Goal: Task Accomplishment & Management: Use online tool/utility

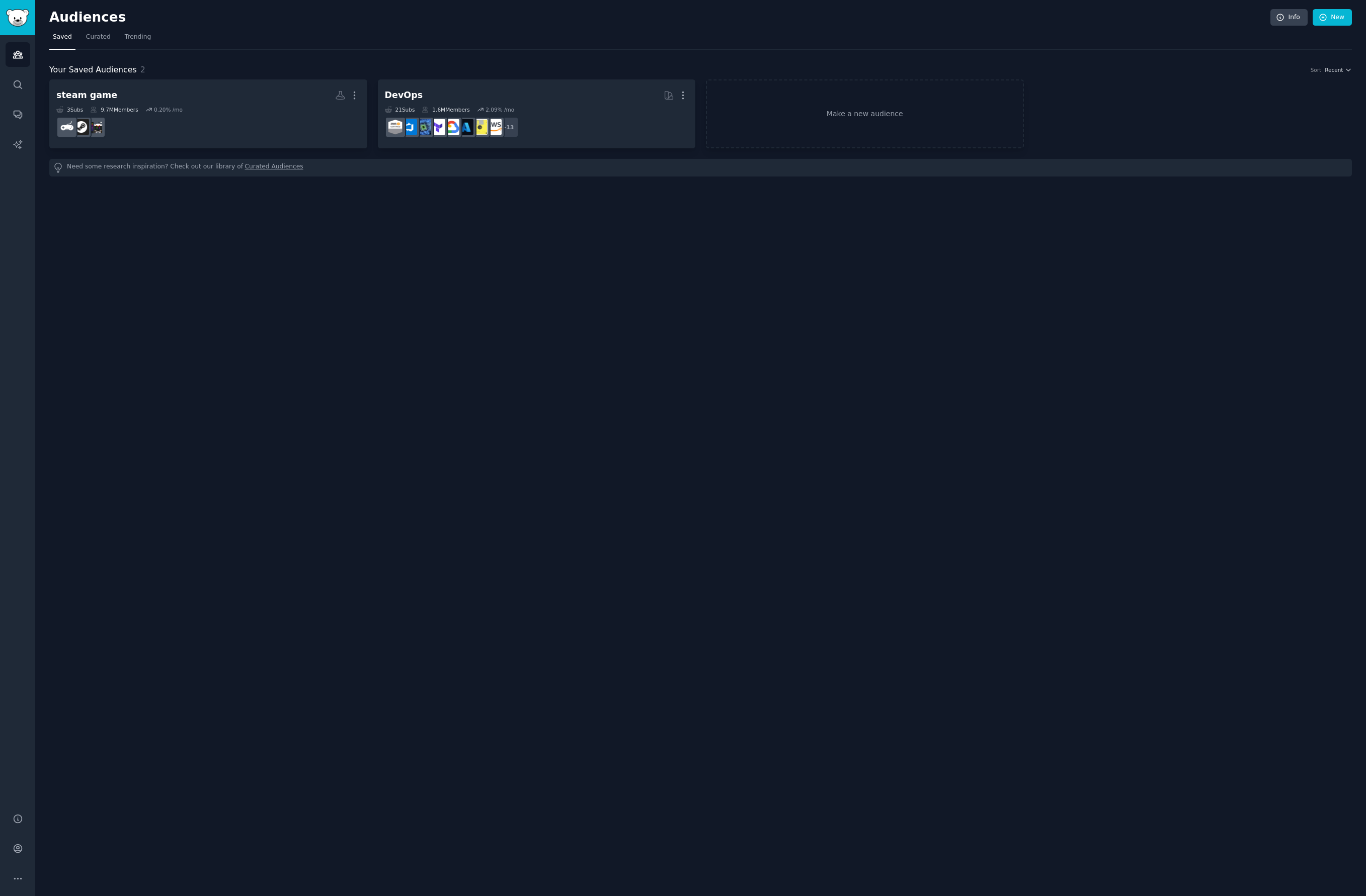
click at [1076, 100] on div "steam game More 3 Sub s 9.7M Members 0.20 % /mo DevOps More 21 Sub s 1.6M Membe…" at bounding box center [701, 113] width 1302 height 69
click at [877, 132] on link "Make a new audience" at bounding box center [864, 113] width 317 height 69
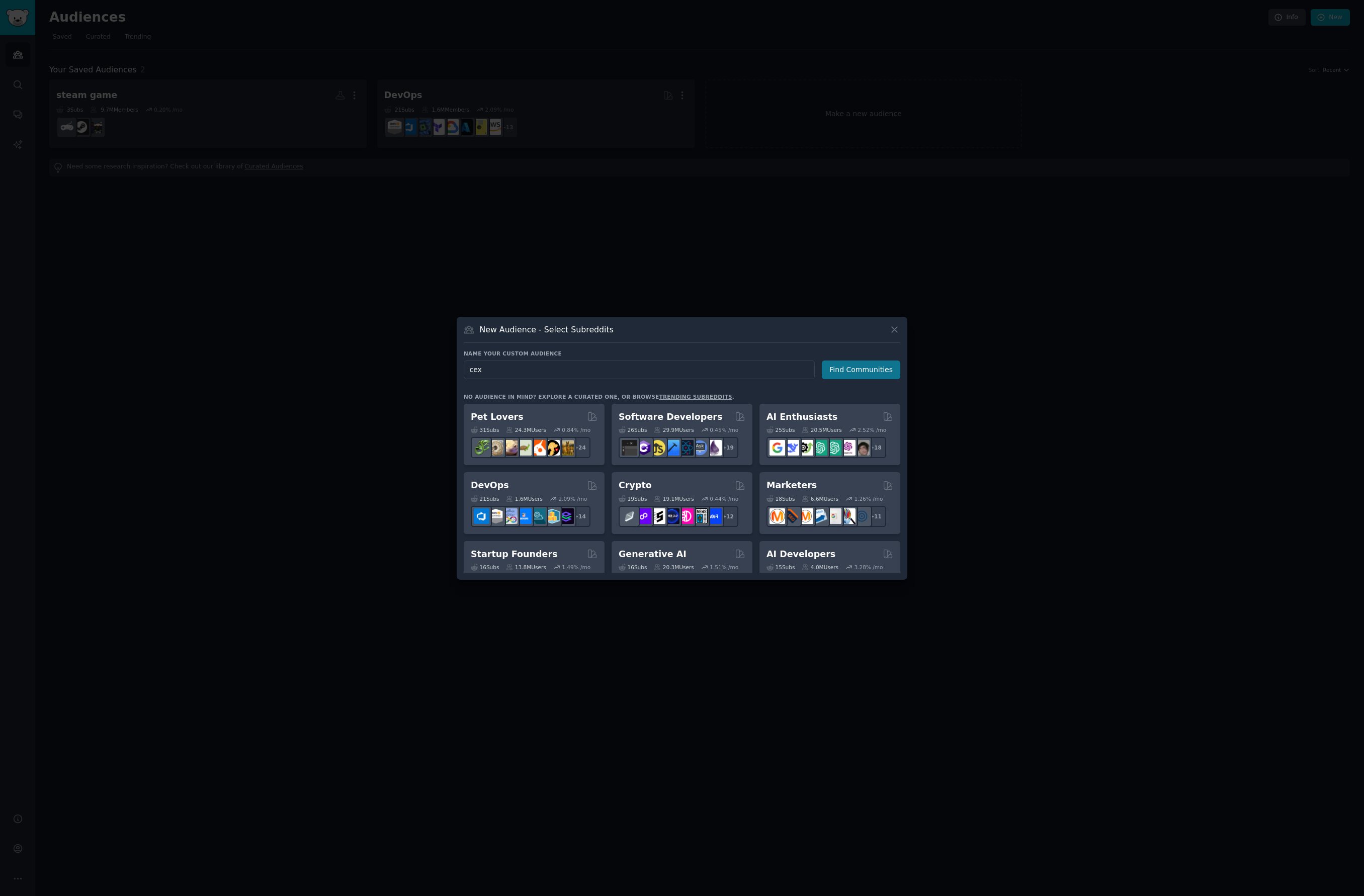
type input "cex"
click at [854, 368] on button "Find Communities" at bounding box center [860, 370] width 79 height 18
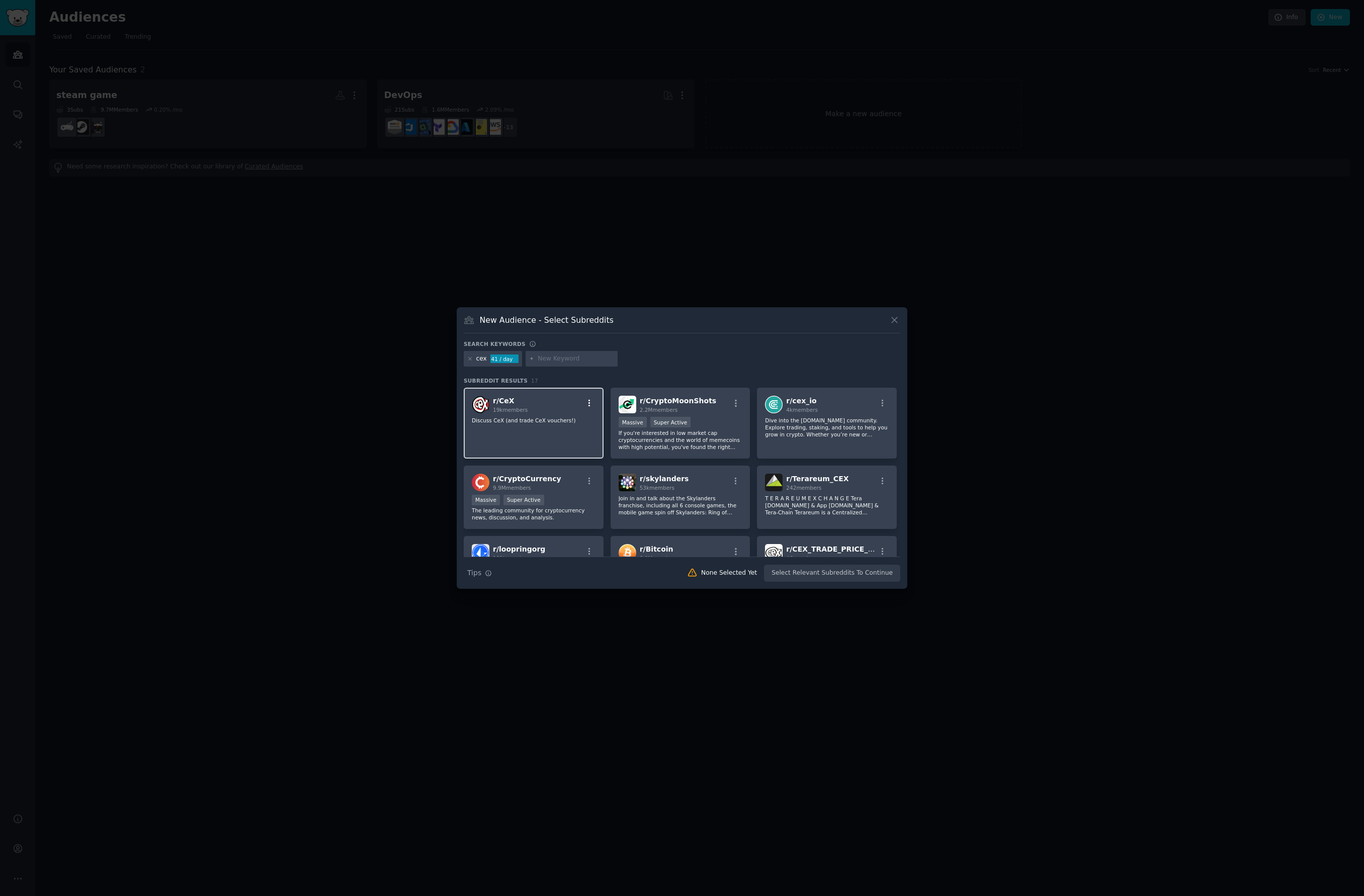
click at [591, 402] on icon "button" at bounding box center [589, 403] width 9 height 9
click at [577, 421] on div "Relevant Subreddit Add to your audience" at bounding box center [539, 427] width 113 height 23
click at [870, 577] on button "Create Audience" at bounding box center [868, 573] width 67 height 17
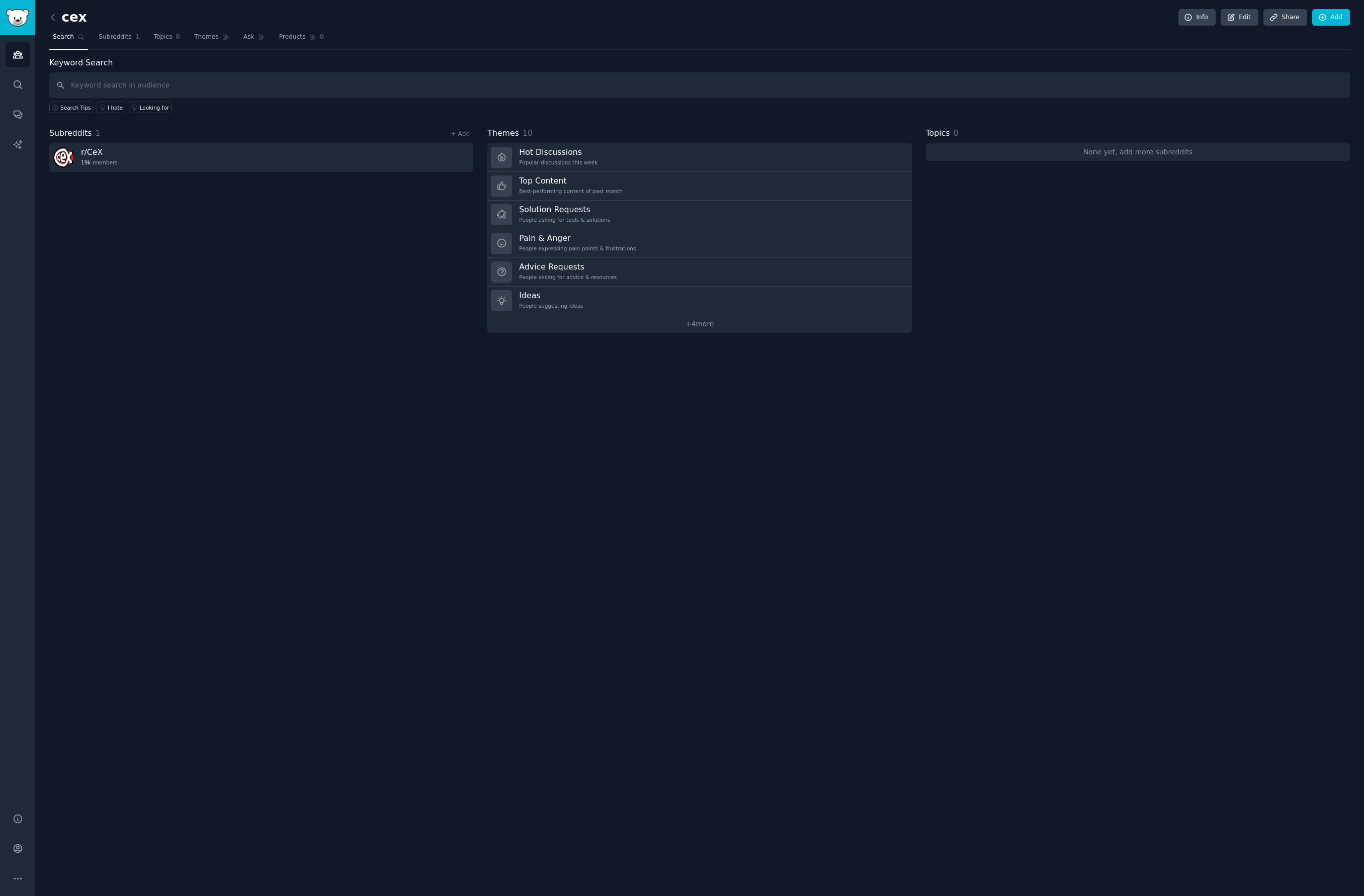
click at [681, 334] on div "cex Info Edit Share Add Search Subreddits 1 Topics 0 Themes Ask Products 0 Keyw…" at bounding box center [700, 448] width 1329 height 896
click at [689, 328] on link "+ 4 more" at bounding box center [699, 324] width 424 height 18
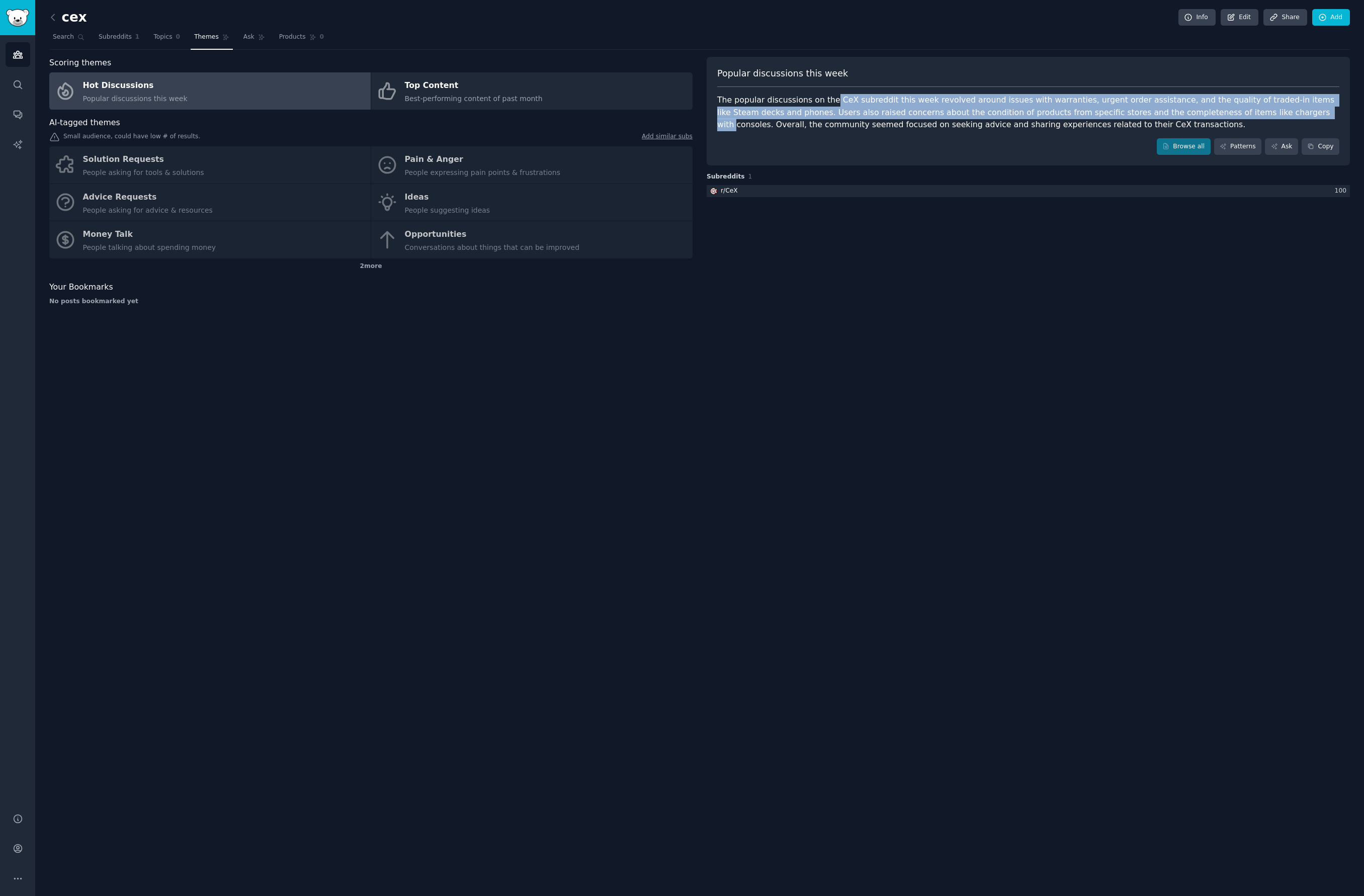
drag, startPoint x: 829, startPoint y: 103, endPoint x: 1231, endPoint y: 108, distance: 402.0
click at [1231, 108] on div "The popular discussions on the CeX subreddit this week revolved around issues w…" at bounding box center [1028, 113] width 622 height 38
click at [1229, 110] on div "The popular discussions on the CeX subreddit this week revolved around issues w…" at bounding box center [1028, 113] width 622 height 38
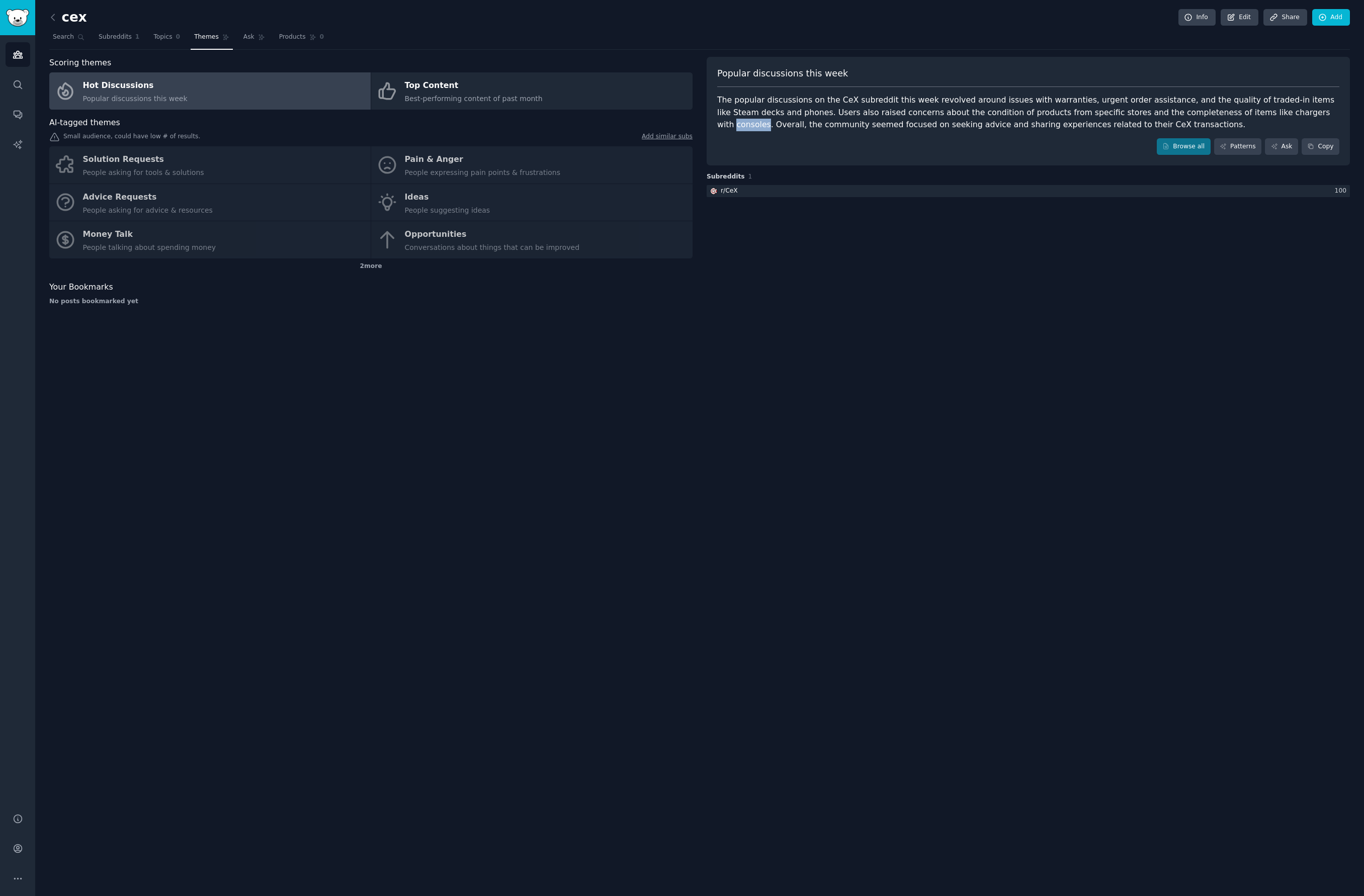
click at [1229, 110] on div "The popular discussions on the CeX subreddit this week revolved around issues w…" at bounding box center [1028, 113] width 622 height 38
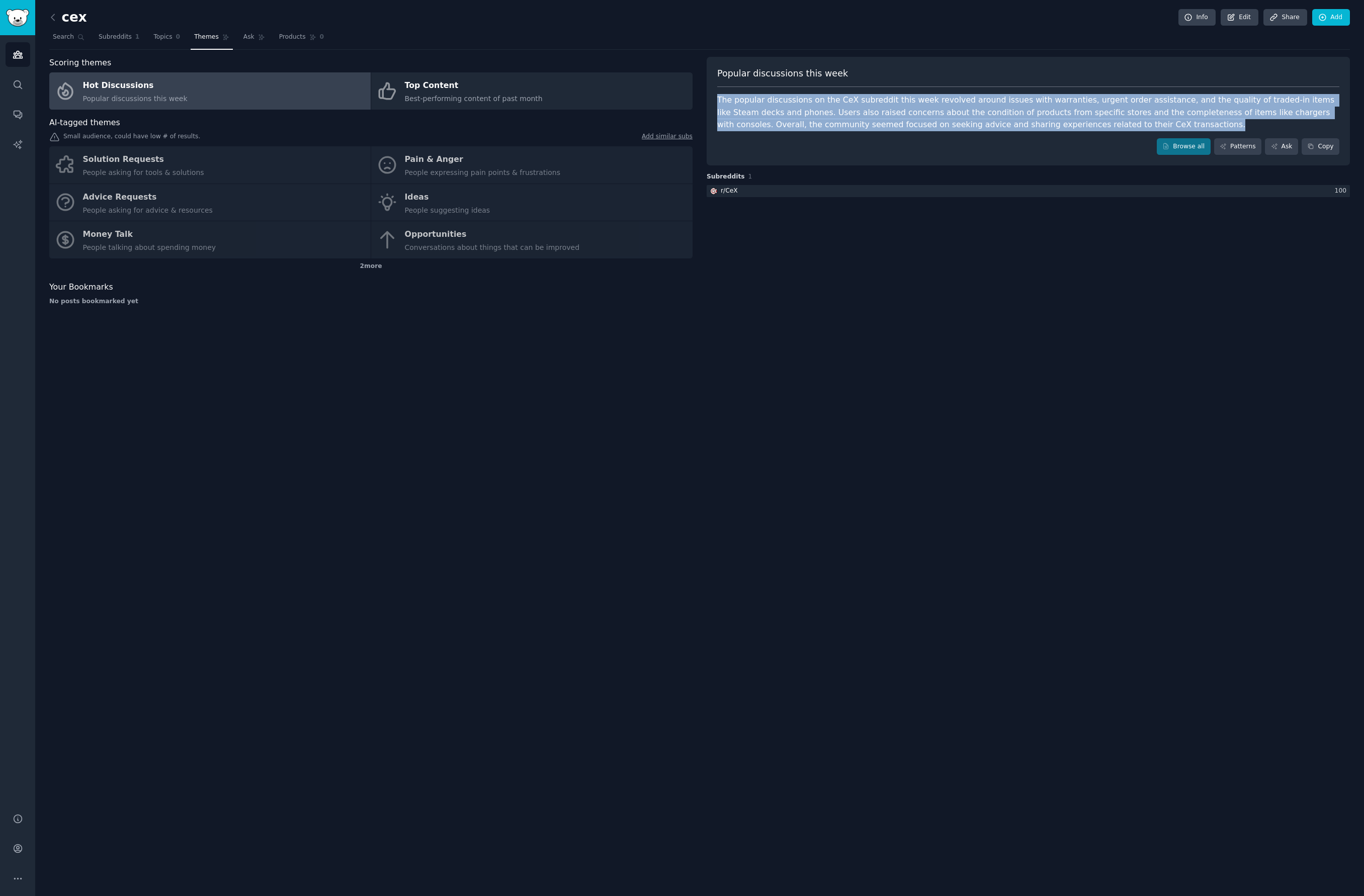
click at [1229, 110] on div "The popular discussions on the CeX subreddit this week revolved around issues w…" at bounding box center [1028, 113] width 622 height 38
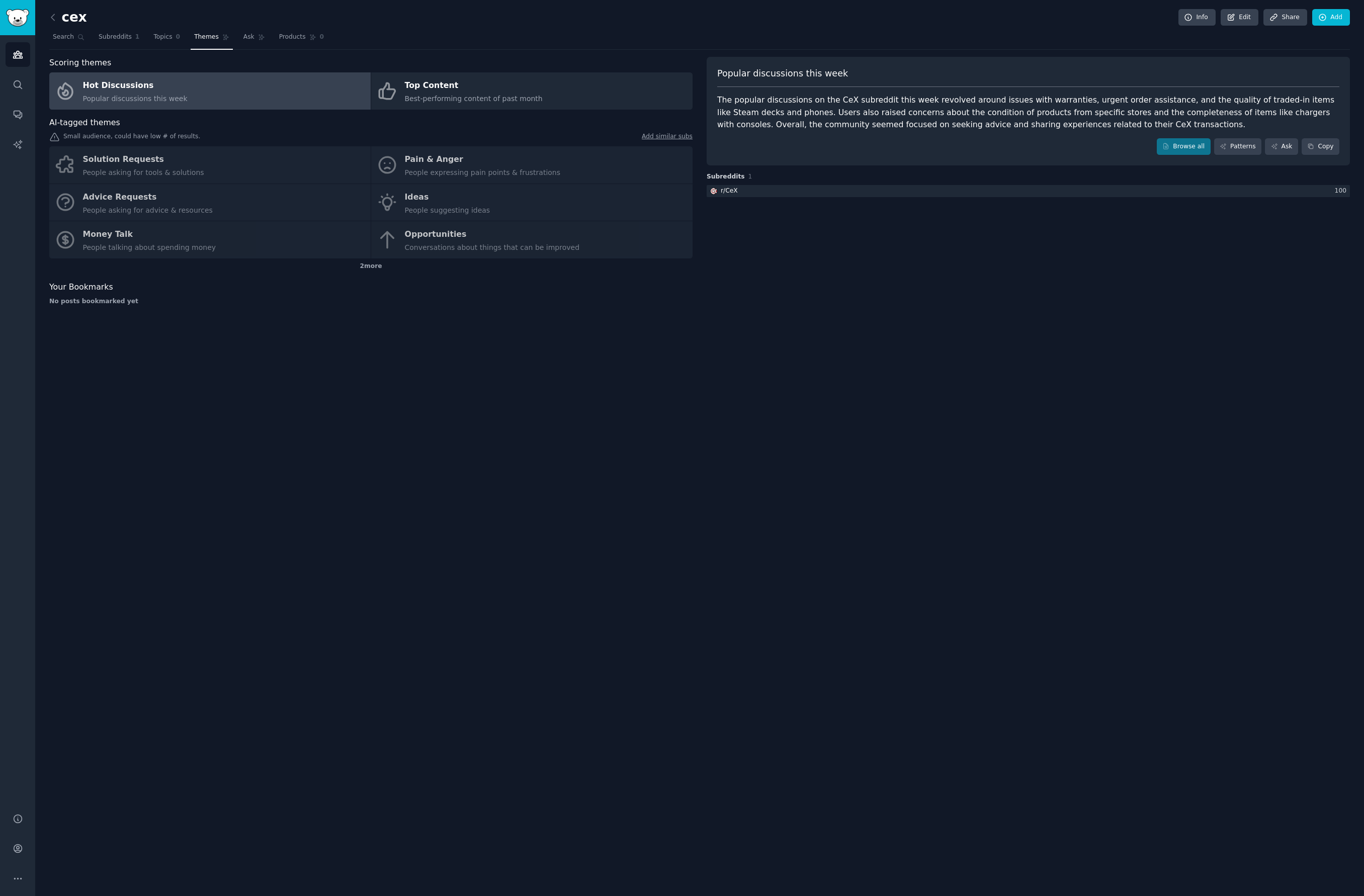
click at [1127, 132] on div "Popular discussions this week The popular discussions on the CeX subreddit this…" at bounding box center [1028, 111] width 643 height 109
drag, startPoint x: 826, startPoint y: 120, endPoint x: 980, endPoint y: 125, distance: 154.1
click at [980, 125] on div "The popular discussions on the CeX subreddit this week revolved around issues w…" at bounding box center [1028, 113] width 622 height 38
click at [981, 125] on div "The popular discussions on the CeX subreddit this week revolved around issues w…" at bounding box center [1028, 113] width 622 height 38
drag, startPoint x: 960, startPoint y: 123, endPoint x: 1051, endPoint y: 124, distance: 91.0
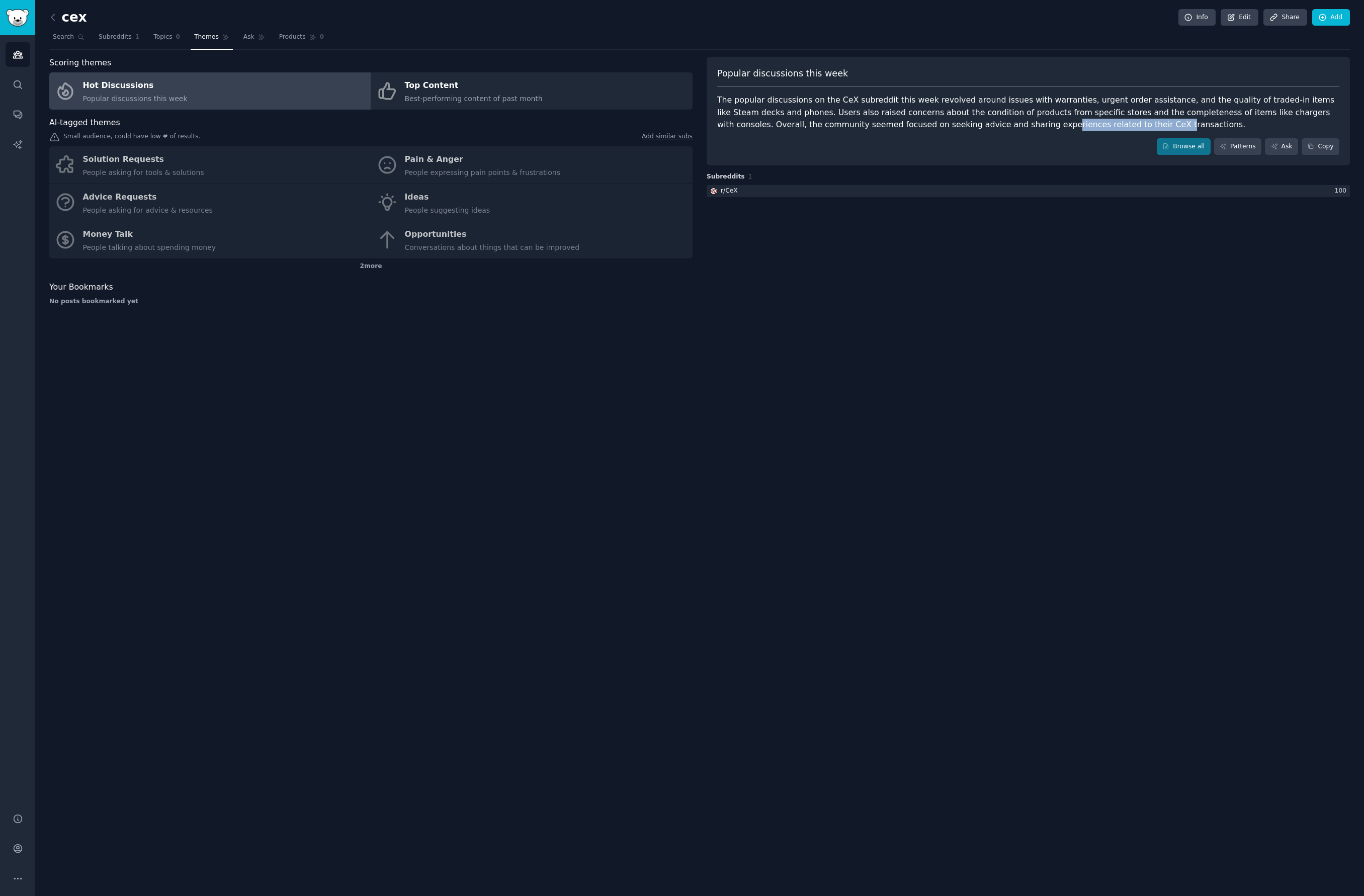
click at [1051, 124] on div "The popular discussions on the CeX subreddit this week revolved around issues w…" at bounding box center [1028, 113] width 622 height 38
drag, startPoint x: 1065, startPoint y: 125, endPoint x: 1050, endPoint y: 171, distance: 48.4
click at [1067, 126] on div "The popular discussions on the CeX subreddit this week revolved around issues w…" at bounding box center [1028, 113] width 622 height 38
click at [1181, 141] on link "Browse all" at bounding box center [1183, 147] width 54 height 17
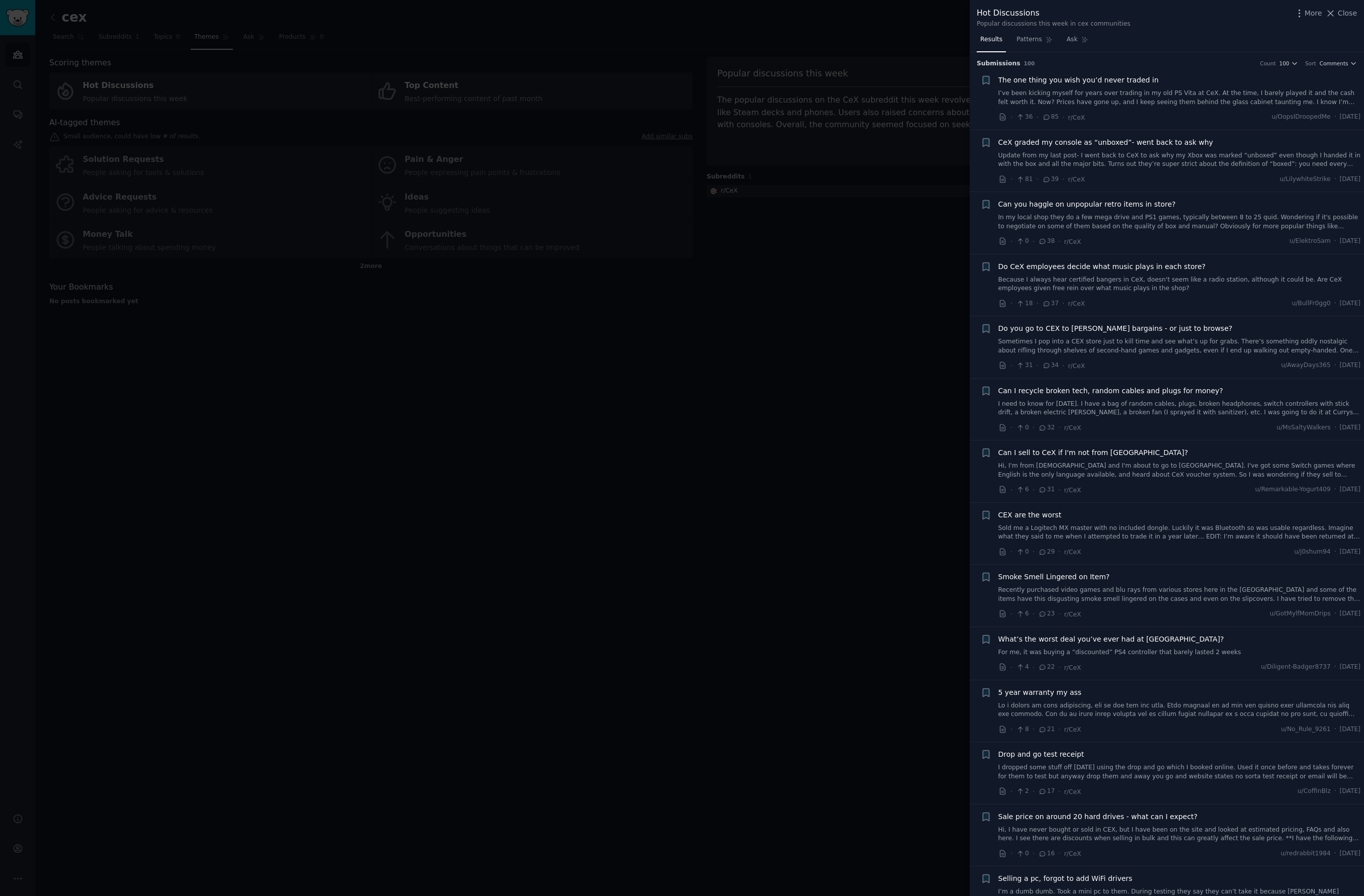
click at [1196, 426] on div "· 0 · 32 · r/CeX u/MsSaltyWalkers · [DATE]" at bounding box center [1180, 427] width 363 height 11
click at [1193, 424] on div "· 0 · 32 · r/CeX u/MsSaltyWalkers · [DATE]" at bounding box center [1180, 427] width 363 height 11
drag, startPoint x: 839, startPoint y: 523, endPoint x: 863, endPoint y: 487, distance: 43.3
click at [839, 523] on div at bounding box center [682, 448] width 1364 height 896
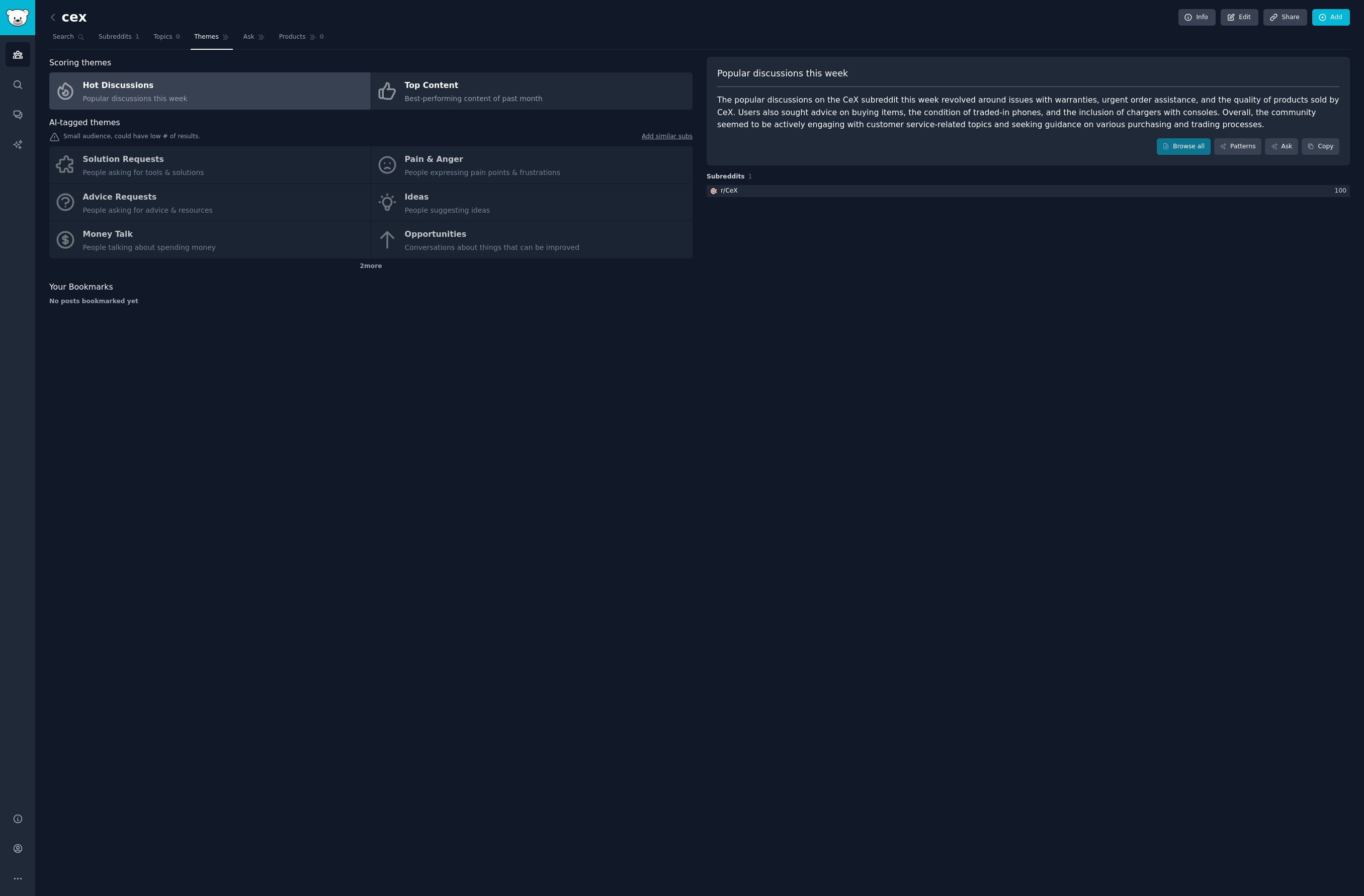
click at [374, 509] on div "cex Info Edit Share Add Search Subreddits 1 Topics 0 Themes Ask Products 0 Scor…" at bounding box center [700, 448] width 1329 height 896
drag, startPoint x: 316, startPoint y: 324, endPoint x: 352, endPoint y: 303, distance: 41.7
click at [331, 315] on div "cex Info Edit Share Add Search Subreddits 1 Topics 0 Themes Ask Products 0 Scor…" at bounding box center [700, 448] width 1329 height 896
click at [407, 252] on div "Solution Requests People asking for tools & solutions Pain & Anger People expre…" at bounding box center [371, 203] width 643 height 112
click at [113, 29] on link "Subreddits 1" at bounding box center [118, 39] width 47 height 21
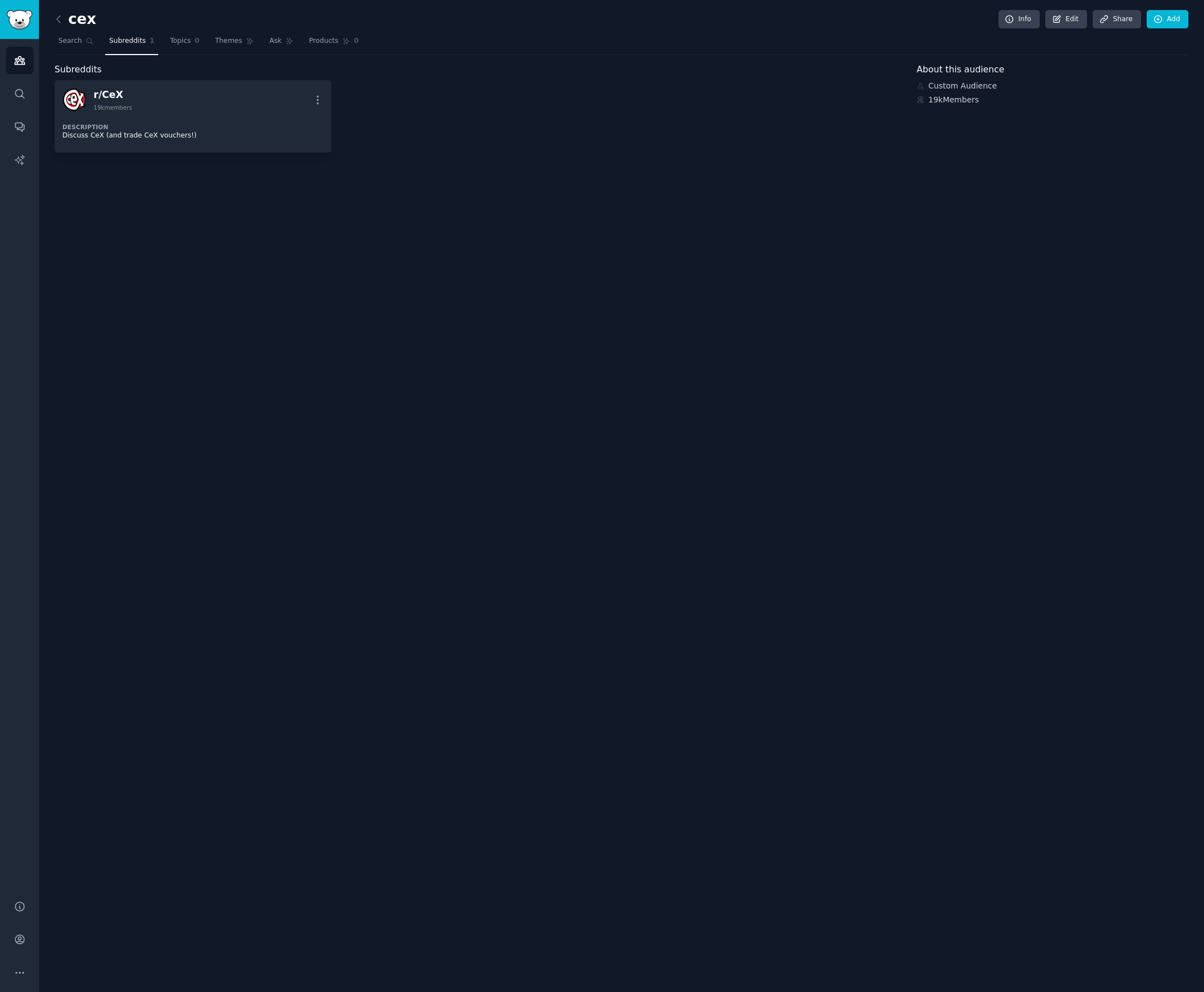
click at [849, 125] on div "r/ CeX 19k members More Description Discuss CeX (and trade CeX vouchers!)" at bounding box center [478, 116] width 846 height 72
drag, startPoint x: 798, startPoint y: 92, endPoint x: 457, endPoint y: 45, distance: 344.2
click at [458, 47] on div "cex Info Edit Share Add Search Subreddits 1 Topics 0 Themes Ask Products 0 Subr…" at bounding box center [622, 84] width 1134 height 137
